Goal: Information Seeking & Learning: Learn about a topic

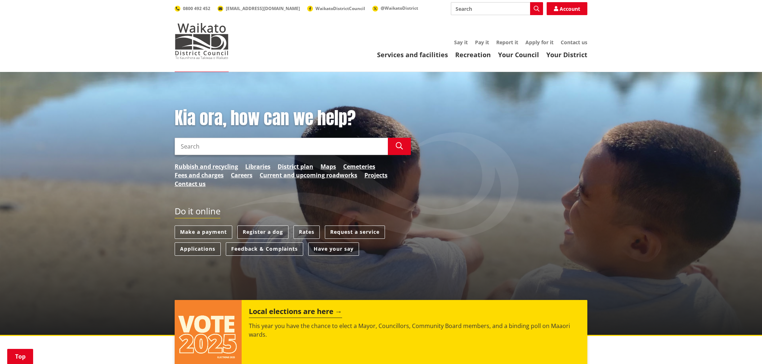
scroll to position [360, 0]
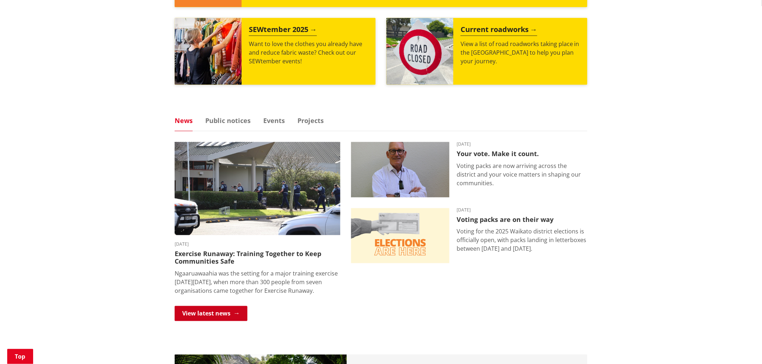
click at [220, 312] on link "View latest news" at bounding box center [211, 313] width 73 height 15
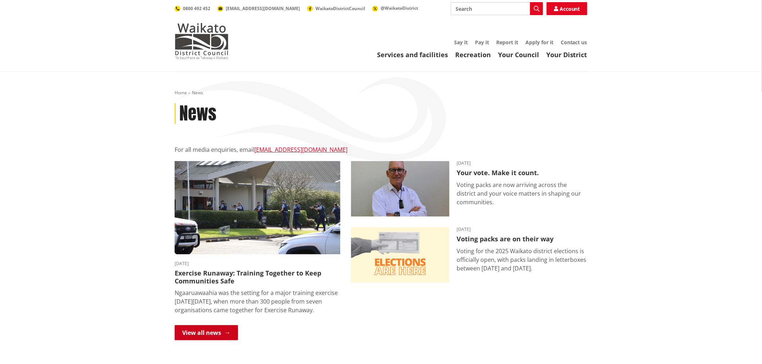
click at [206, 329] on link "View all news" at bounding box center [206, 333] width 63 height 15
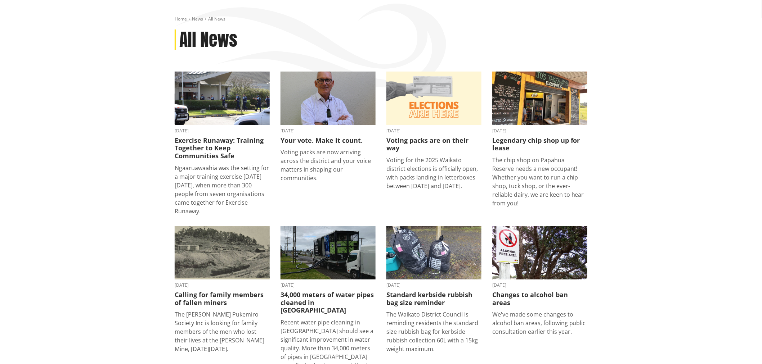
scroll to position [80, 0]
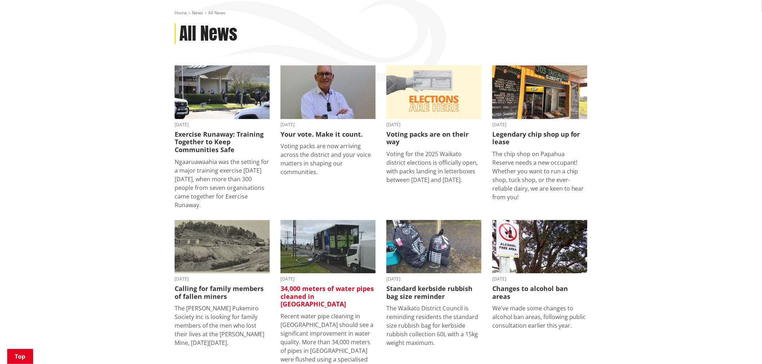
click at [323, 253] on img at bounding box center [328, 247] width 95 height 54
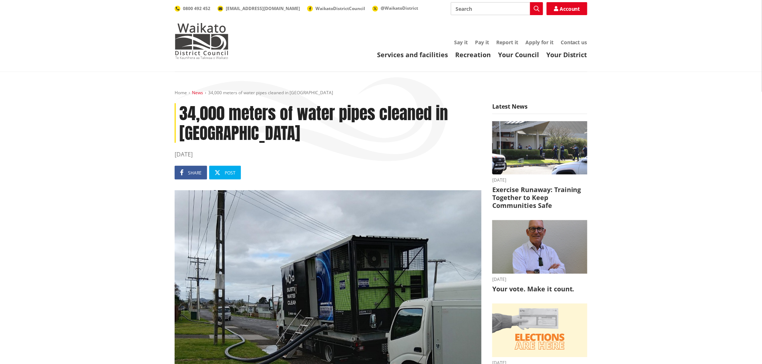
click at [200, 95] on link "News" at bounding box center [197, 93] width 11 height 6
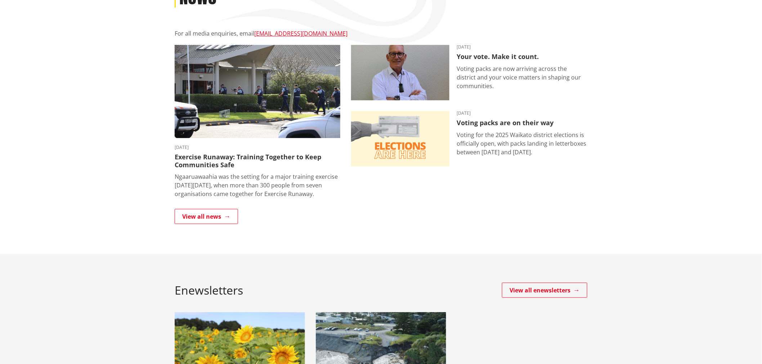
scroll to position [120, 0]
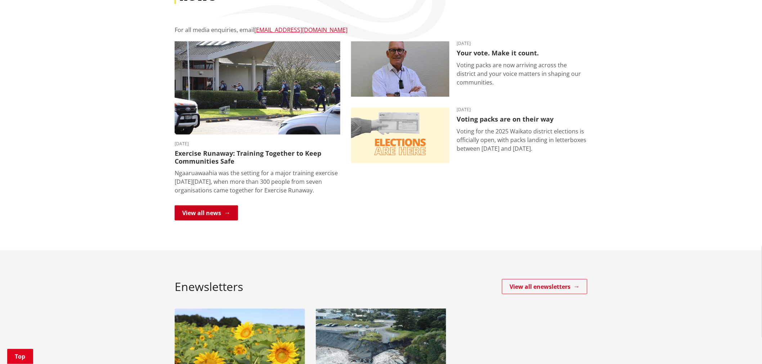
click at [205, 207] on link "View all news" at bounding box center [206, 213] width 63 height 15
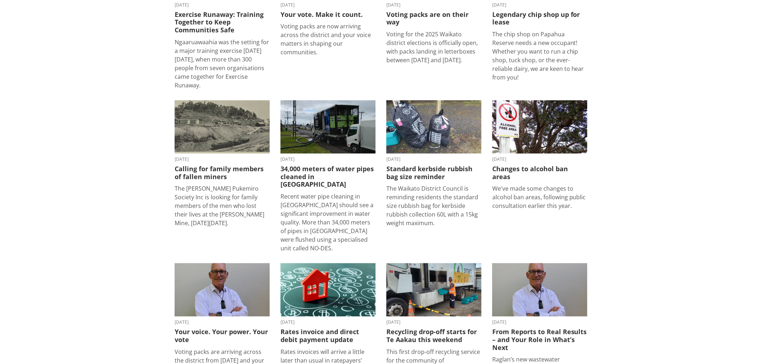
scroll to position [200, 0]
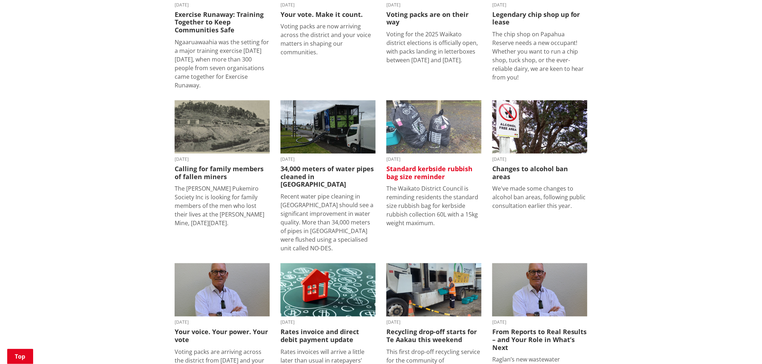
click at [432, 166] on h3 "Standard kerbside rubbish bag size reminder" at bounding box center [433, 172] width 95 height 15
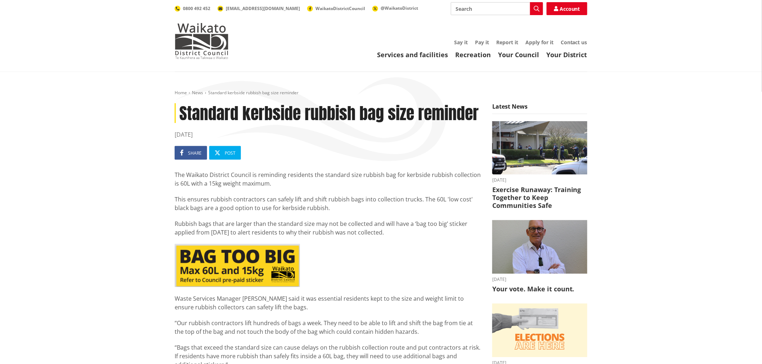
drag, startPoint x: 323, startPoint y: 174, endPoint x: 332, endPoint y: 207, distance: 34.1
copy div "standard size rubbish bag for kerbside rubbish collection is 60L with a 15kg we…"
click at [412, 235] on p "Rubbish bags that are larger than the standard size may not be collected and wi…" at bounding box center [328, 228] width 307 height 17
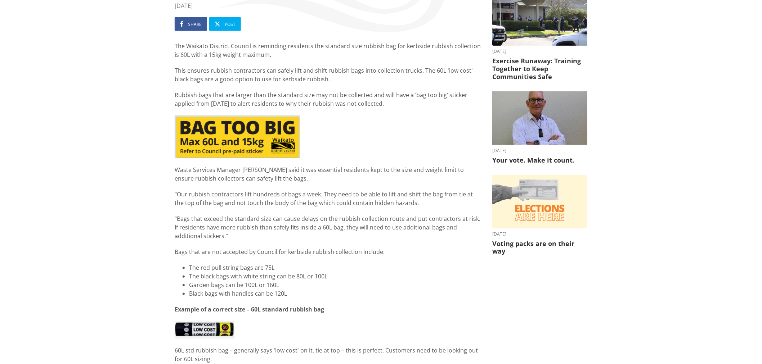
scroll to position [40, 0]
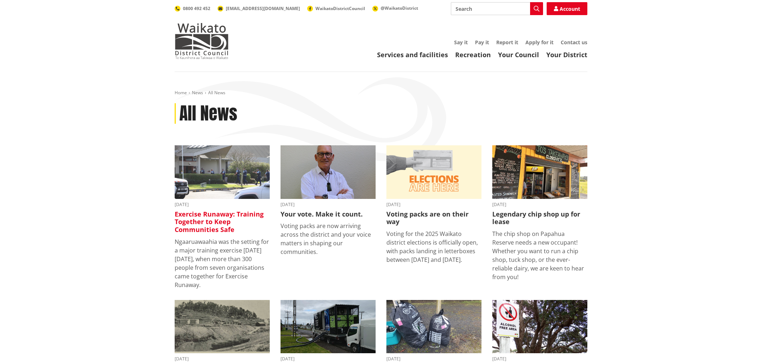
scroll to position [200, 0]
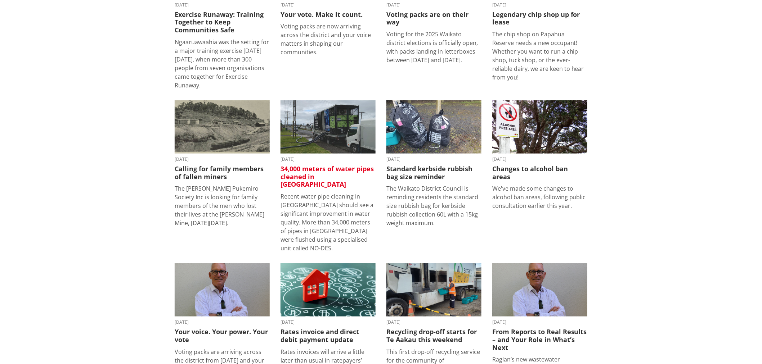
click at [319, 146] on img at bounding box center [328, 127] width 95 height 54
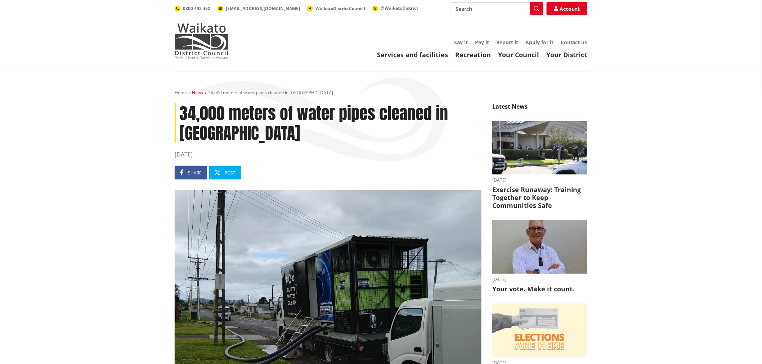
click at [202, 94] on link "News" at bounding box center [197, 93] width 11 height 6
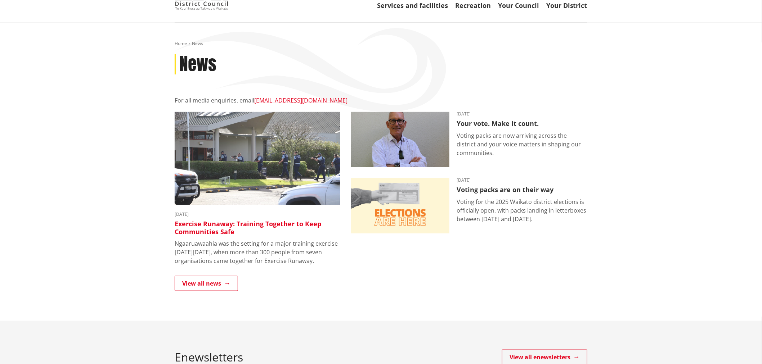
scroll to position [120, 0]
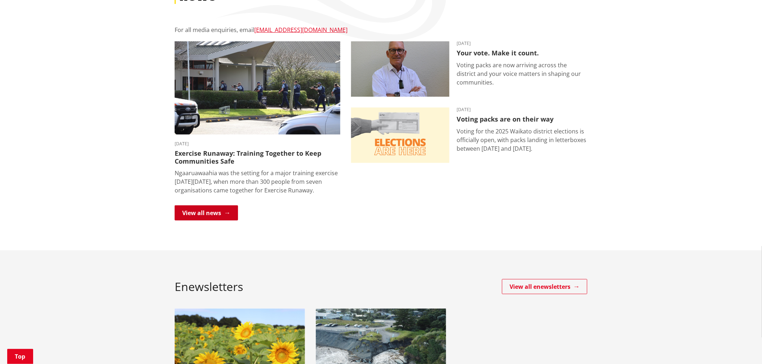
click at [214, 217] on link "View all news" at bounding box center [206, 213] width 63 height 15
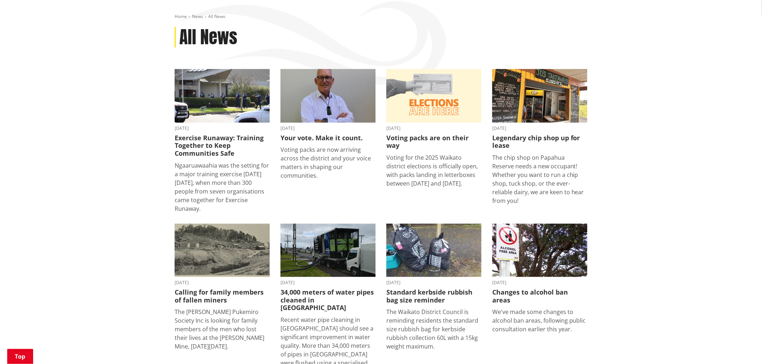
scroll to position [120, 0]
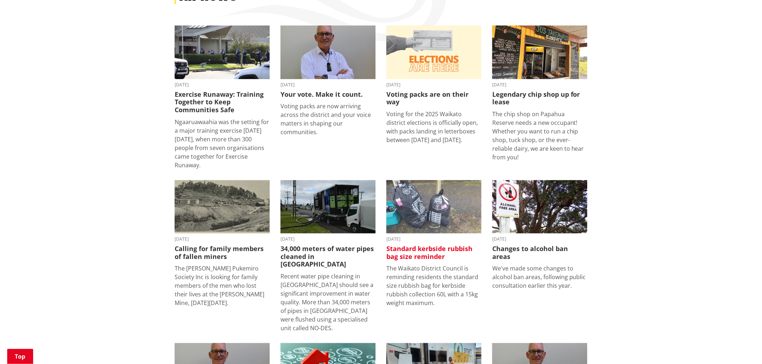
click at [426, 202] on img at bounding box center [433, 207] width 95 height 54
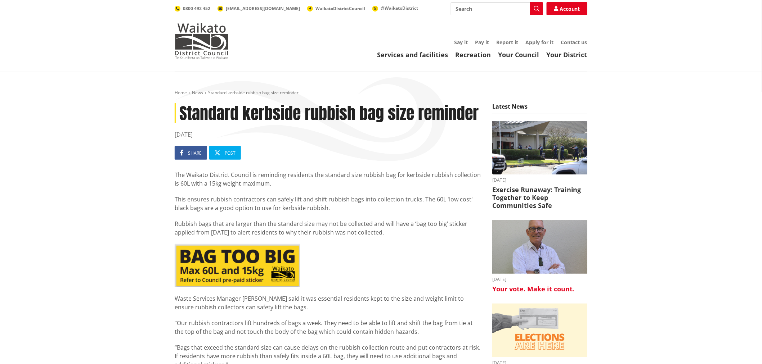
scroll to position [120, 0]
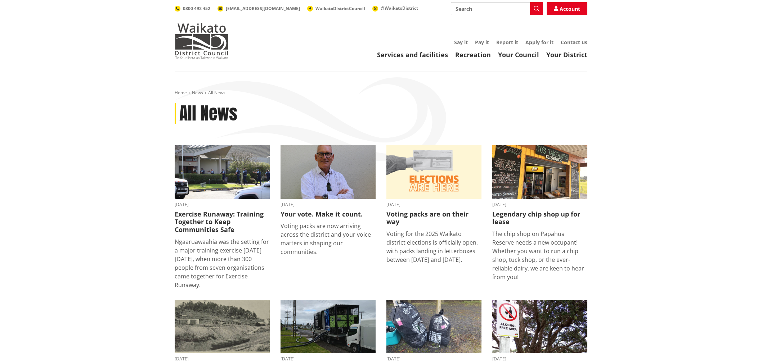
scroll to position [120, 0]
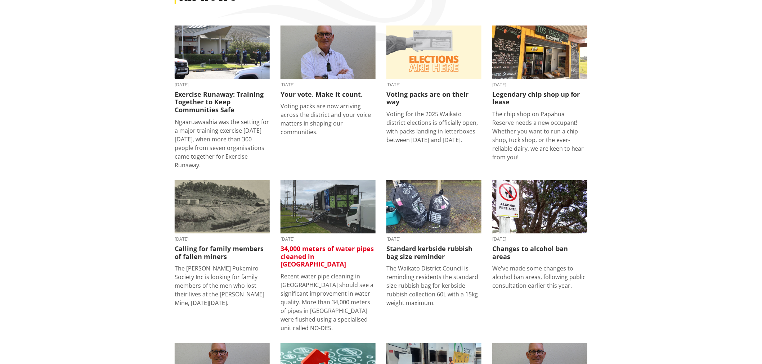
click at [321, 218] on img at bounding box center [328, 207] width 95 height 54
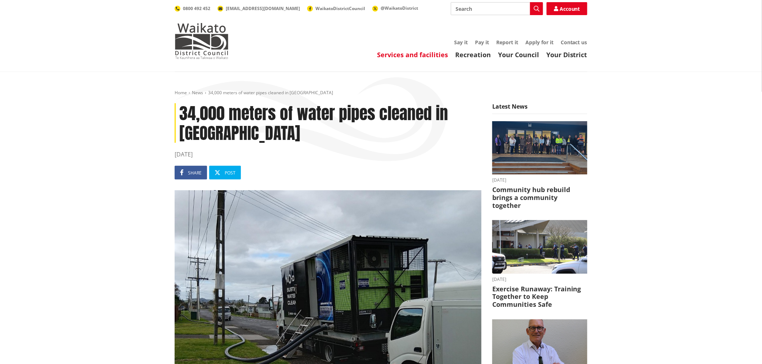
click at [433, 52] on link "Services and facilities" at bounding box center [412, 54] width 71 height 9
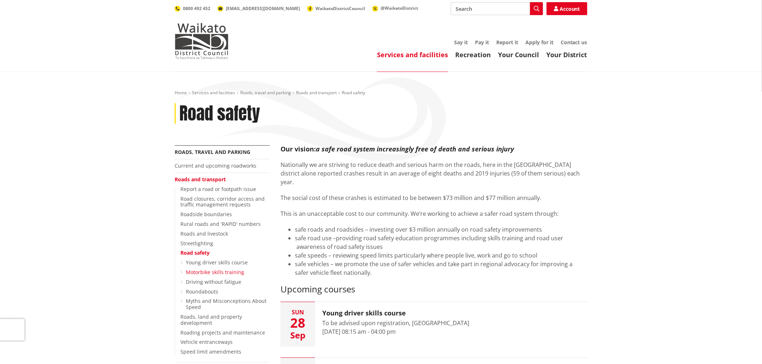
click at [224, 272] on link "Motorbike skills training" at bounding box center [215, 272] width 58 height 7
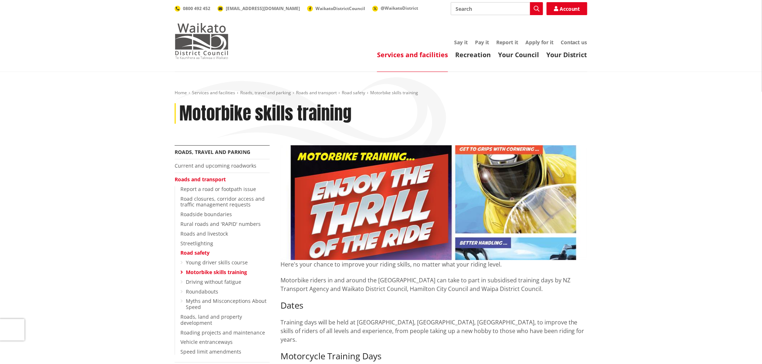
click at [190, 33] on img at bounding box center [202, 41] width 54 height 36
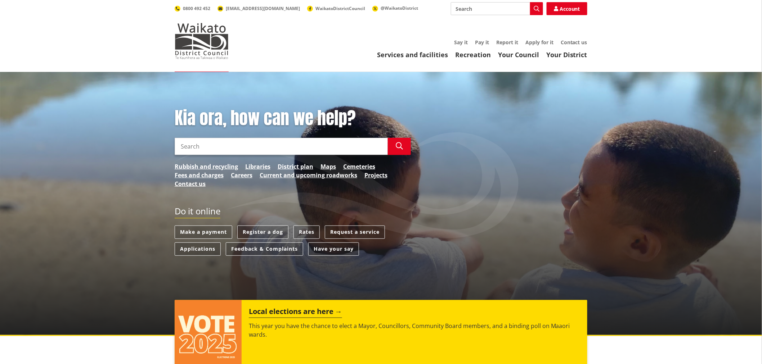
click at [264, 147] on input "Search" at bounding box center [281, 146] width 213 height 17
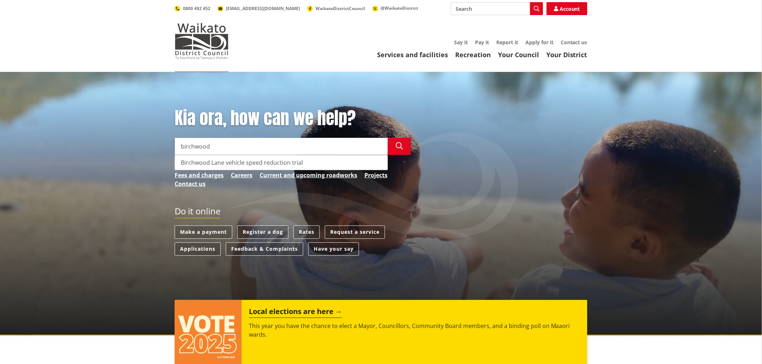
type input "birchwood"
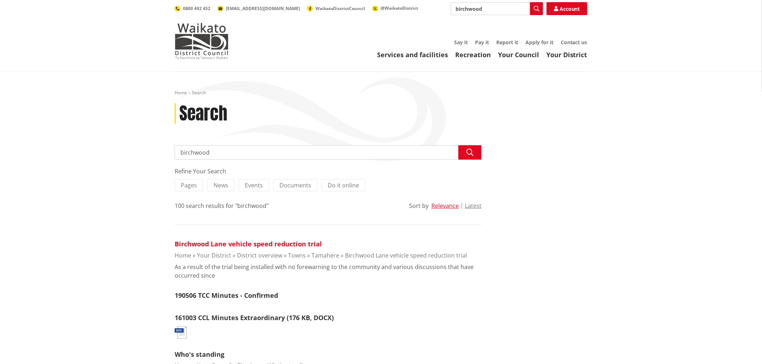
click at [272, 246] on link "Birchwood Lane vehicle speed reduction trial" at bounding box center [248, 244] width 147 height 9
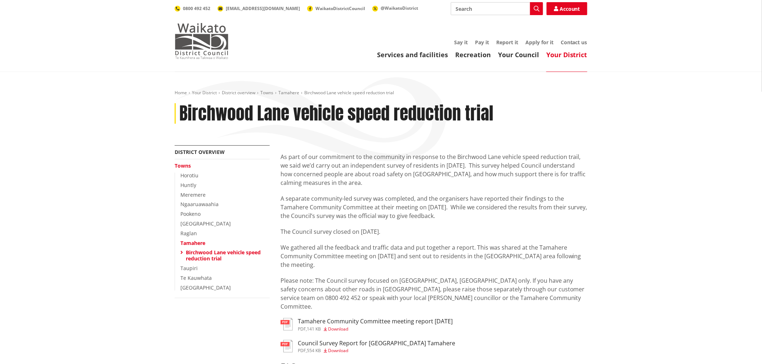
click at [209, 35] on img at bounding box center [202, 41] width 54 height 36
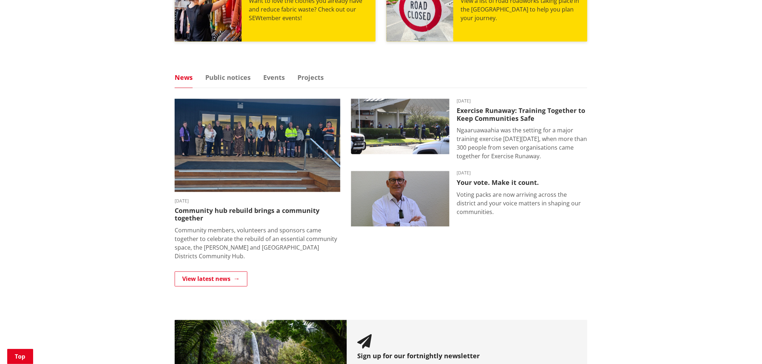
scroll to position [400, 0]
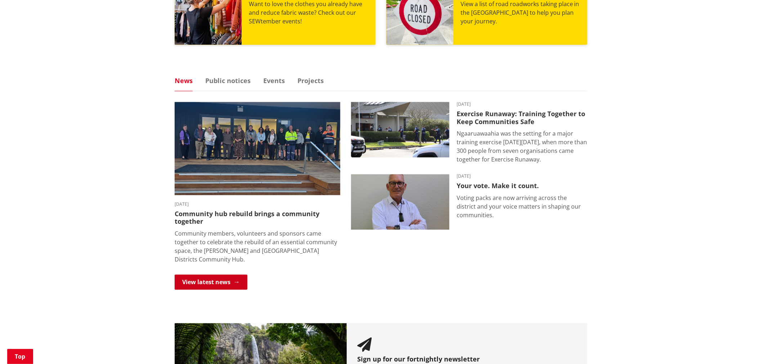
click at [224, 278] on link "View latest news" at bounding box center [211, 282] width 73 height 15
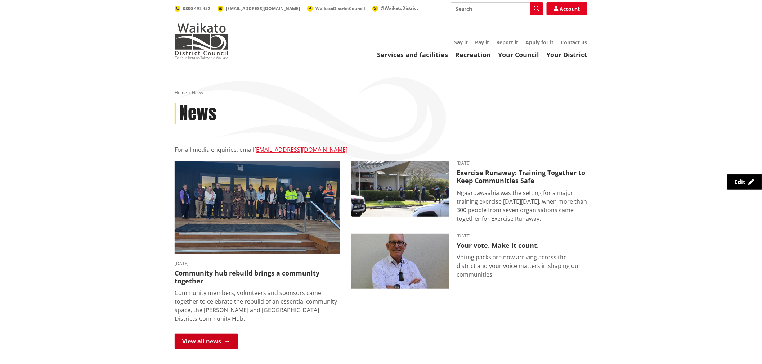
click at [222, 339] on link "View all news" at bounding box center [206, 341] width 63 height 15
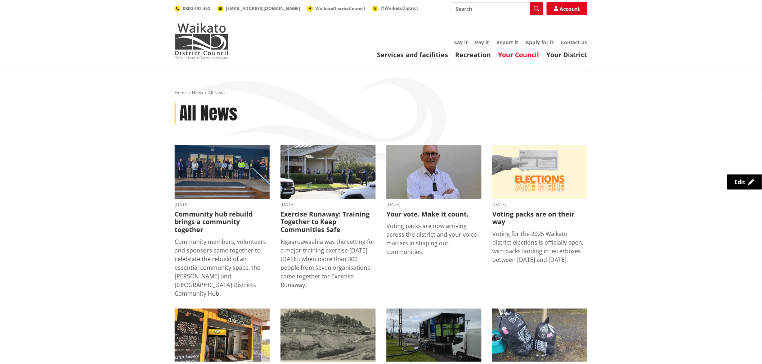
click at [519, 53] on link "Your Council" at bounding box center [518, 54] width 41 height 9
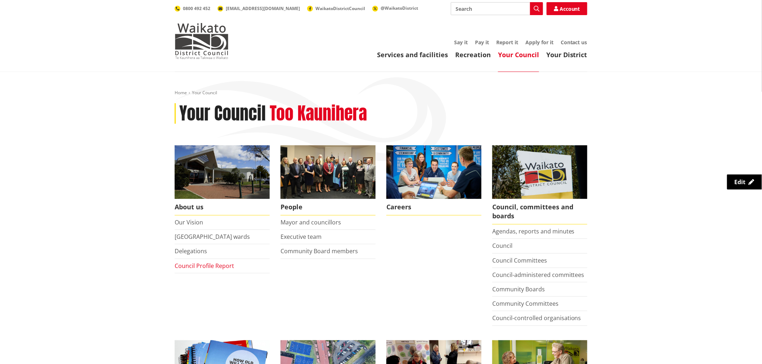
click at [194, 262] on link "Council Profile Report" at bounding box center [204, 266] width 59 height 8
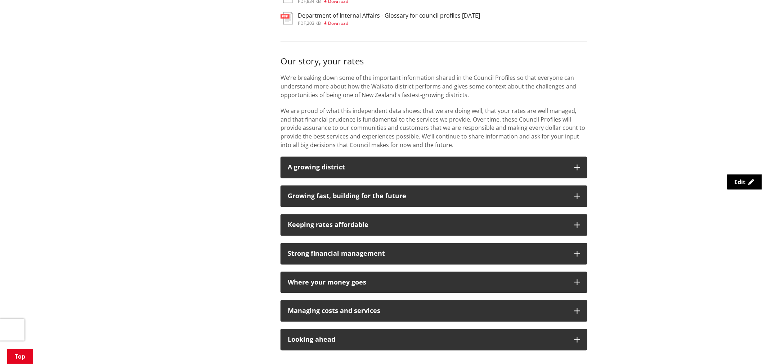
scroll to position [480, 0]
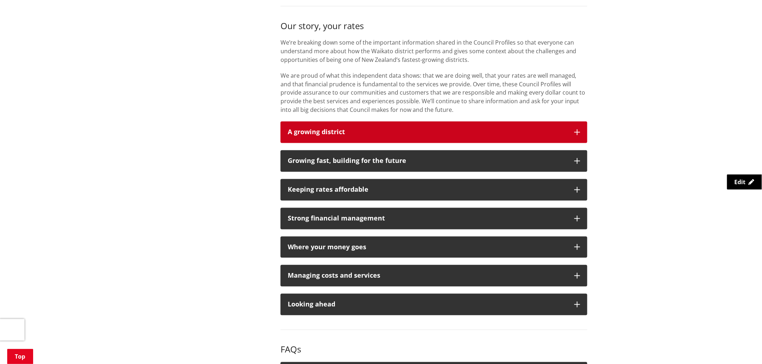
click at [322, 126] on button "A growing district" at bounding box center [434, 133] width 307 height 22
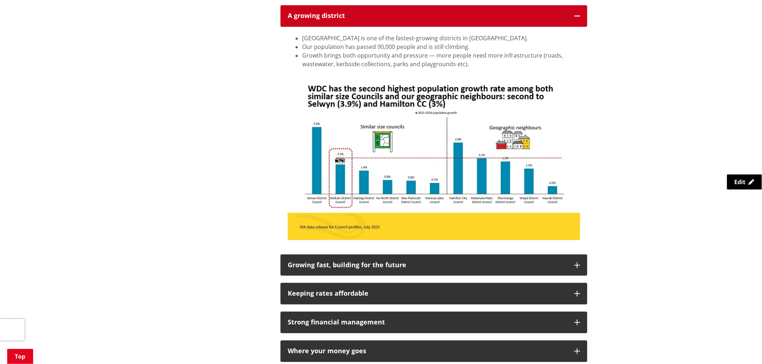
scroll to position [600, 0]
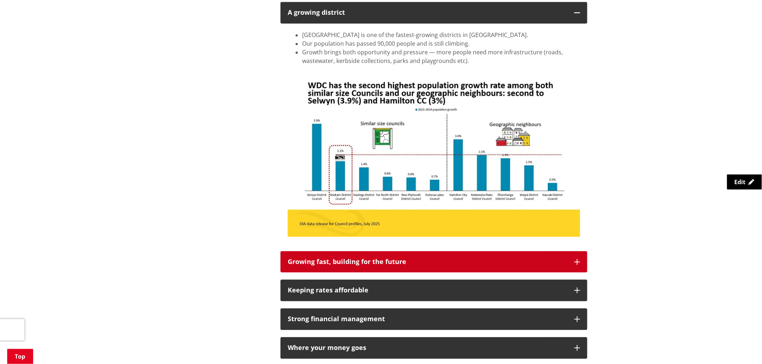
click at [322, 261] on div "Growing fast, building for the future" at bounding box center [427, 262] width 279 height 7
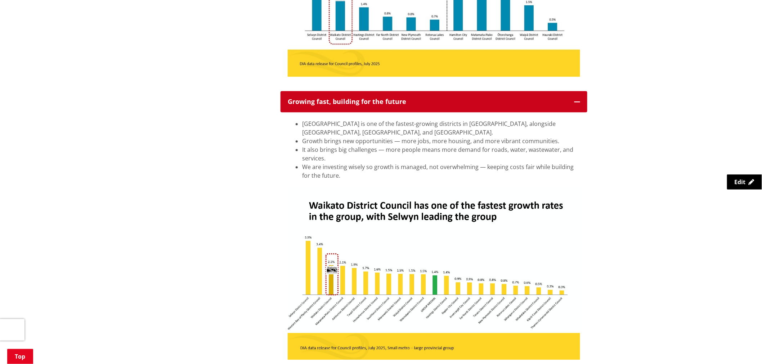
scroll to position [920, 0]
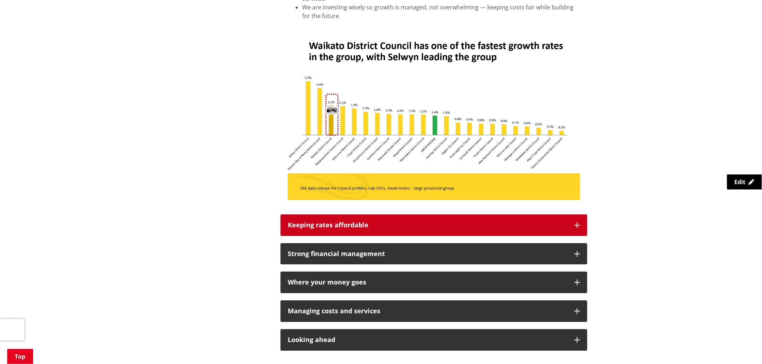
click at [377, 230] on button "Keeping rates affordable" at bounding box center [434, 226] width 307 height 22
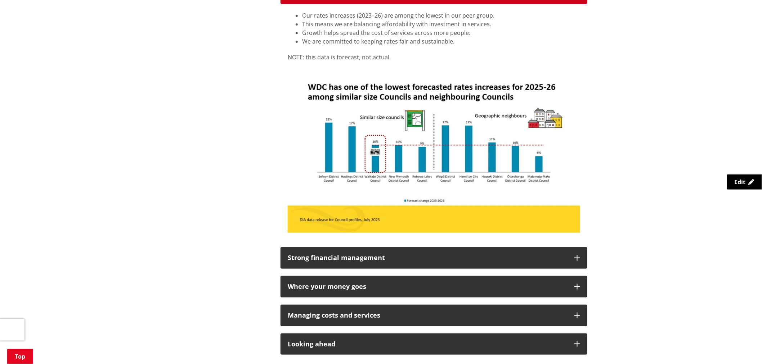
scroll to position [1200, 0]
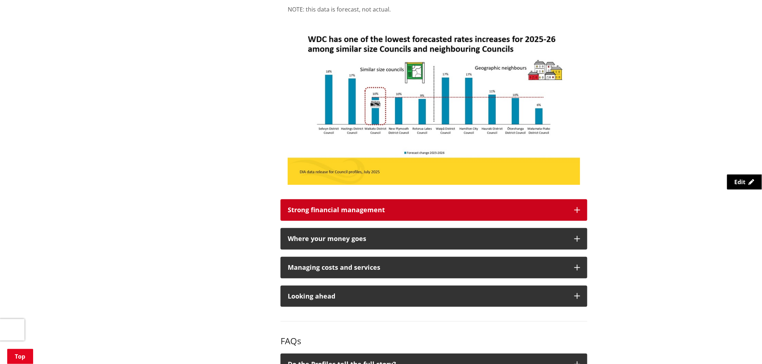
click at [308, 210] on div "Strong financial management" at bounding box center [427, 210] width 279 height 7
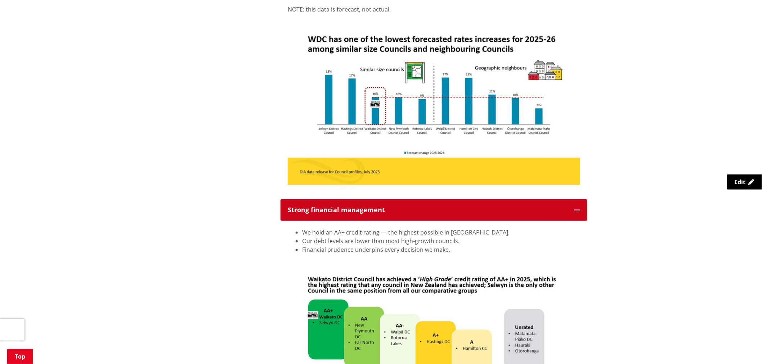
scroll to position [1400, 0]
